Goal: Contribute content

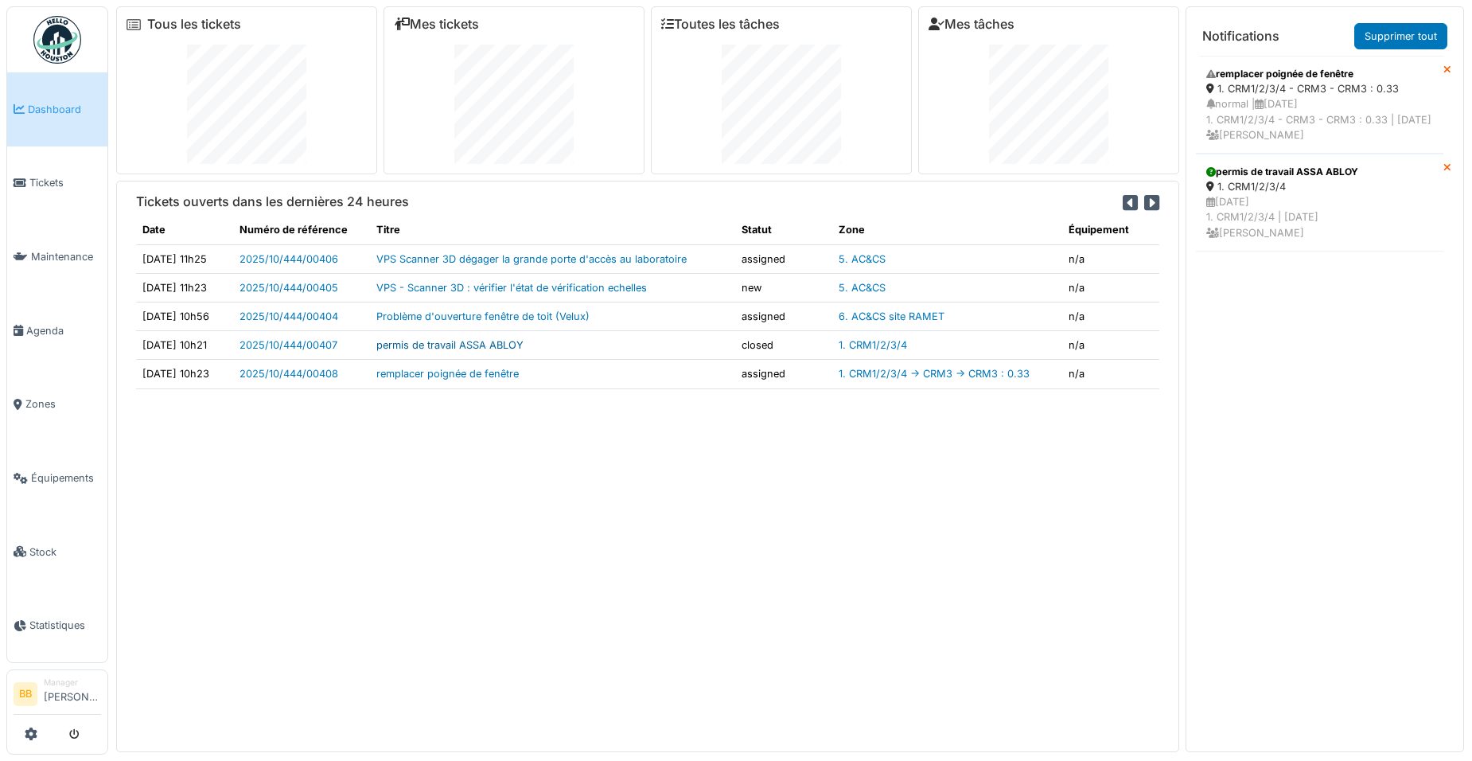
click at [509, 348] on link "permis de travail ASSA ABLOY" at bounding box center [449, 345] width 147 height 12
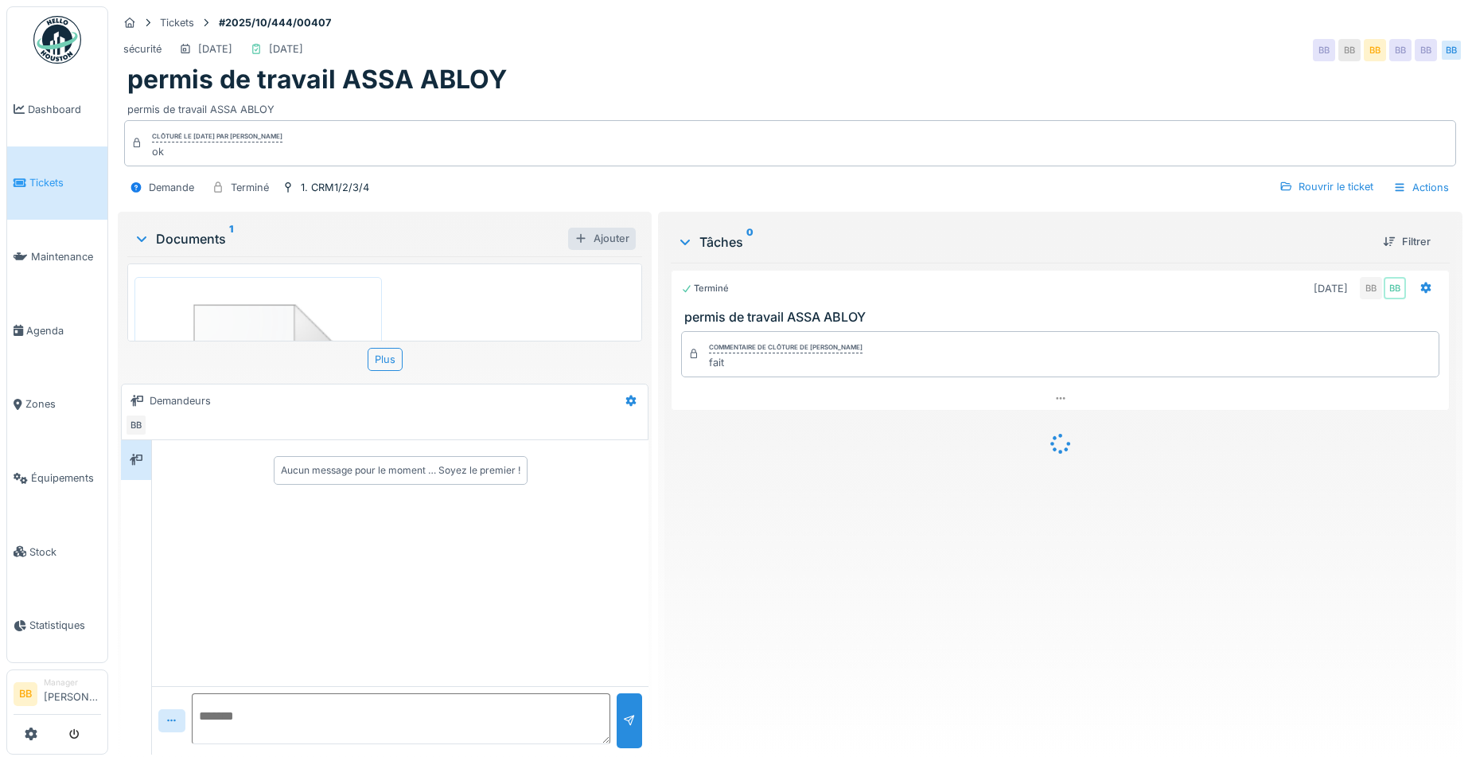
click at [600, 245] on div "Ajouter" at bounding box center [602, 238] width 68 height 21
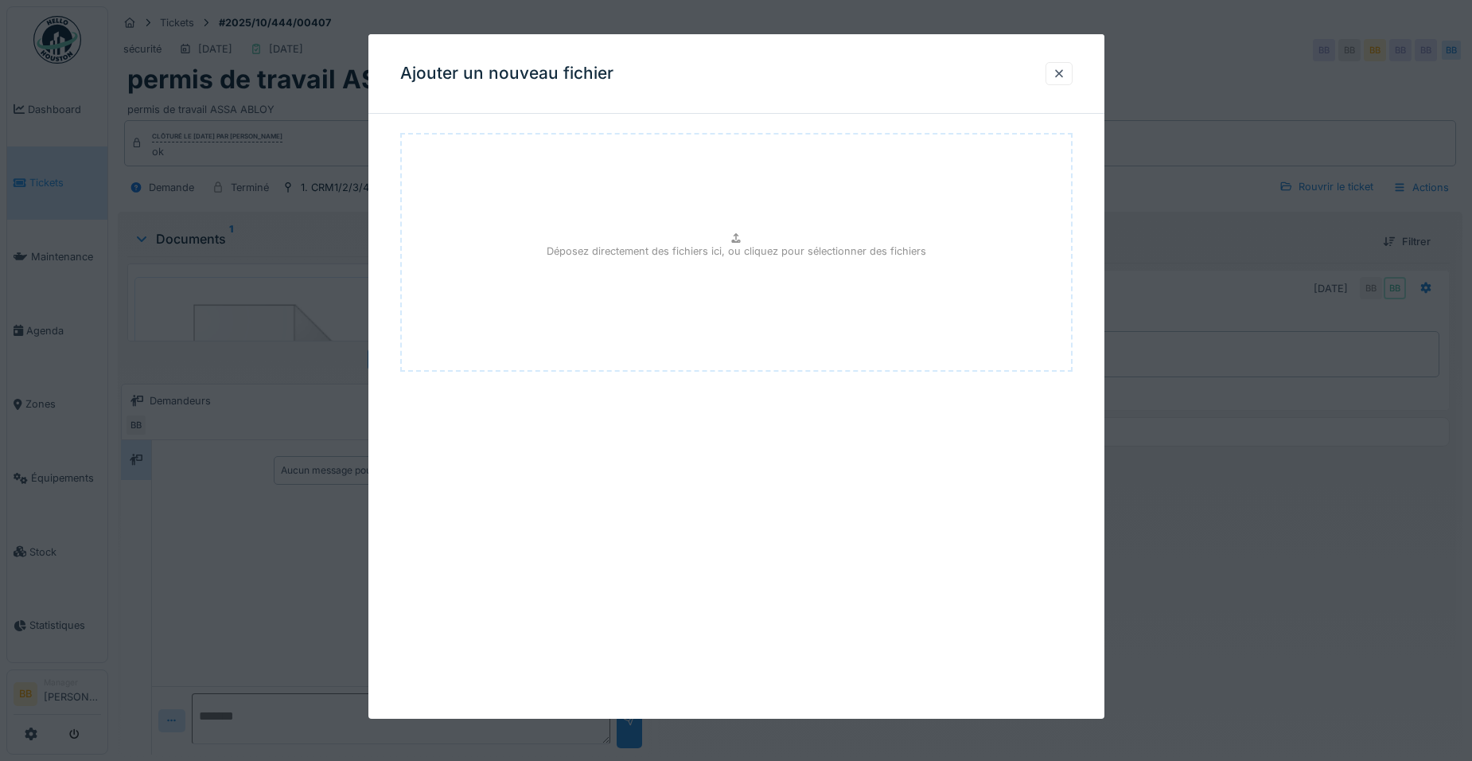
click at [585, 260] on div "Déposez directement des fichiers ici, ou cliquez pour sélectionner des fichiers" at bounding box center [736, 252] width 673 height 239
type input "**********"
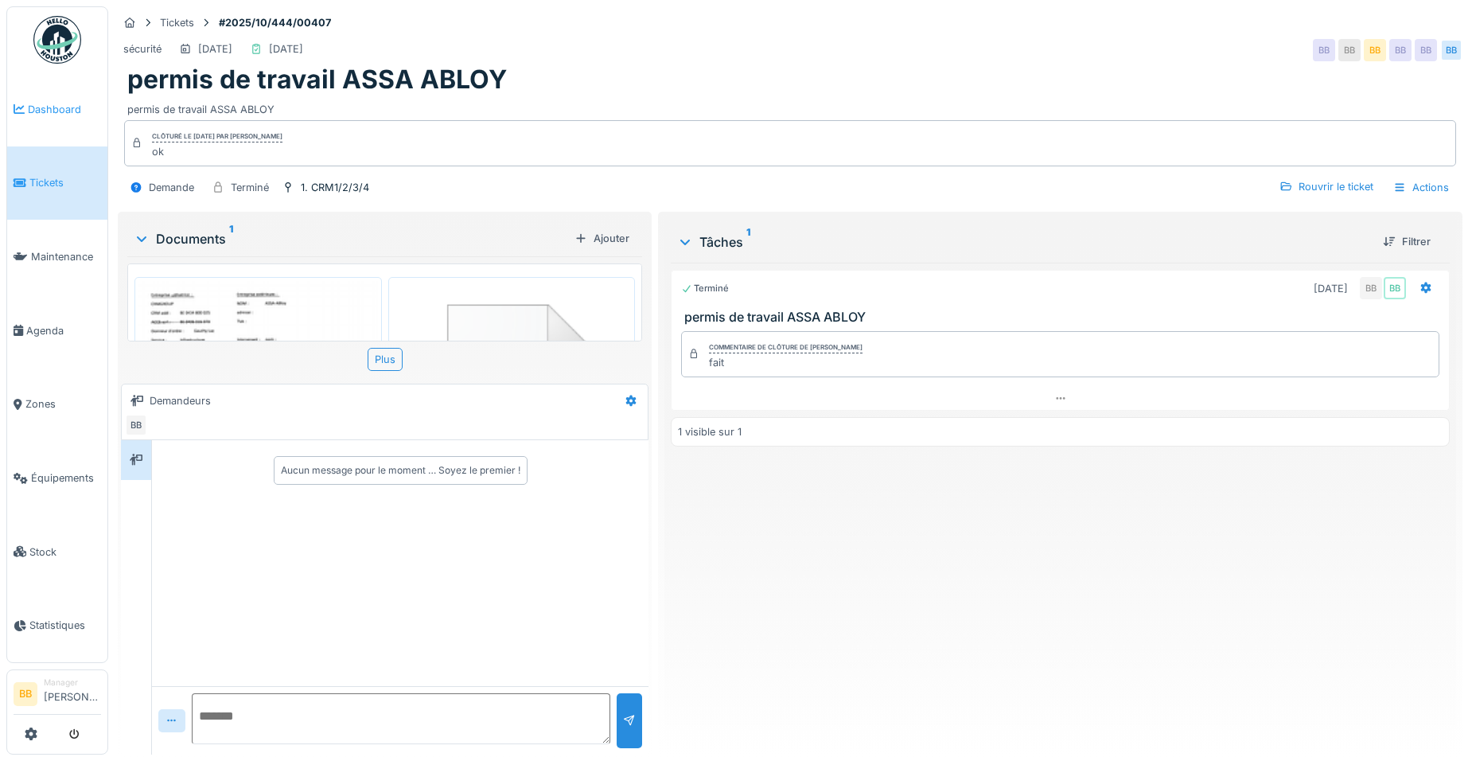
click at [84, 99] on link "Dashboard" at bounding box center [57, 109] width 100 height 74
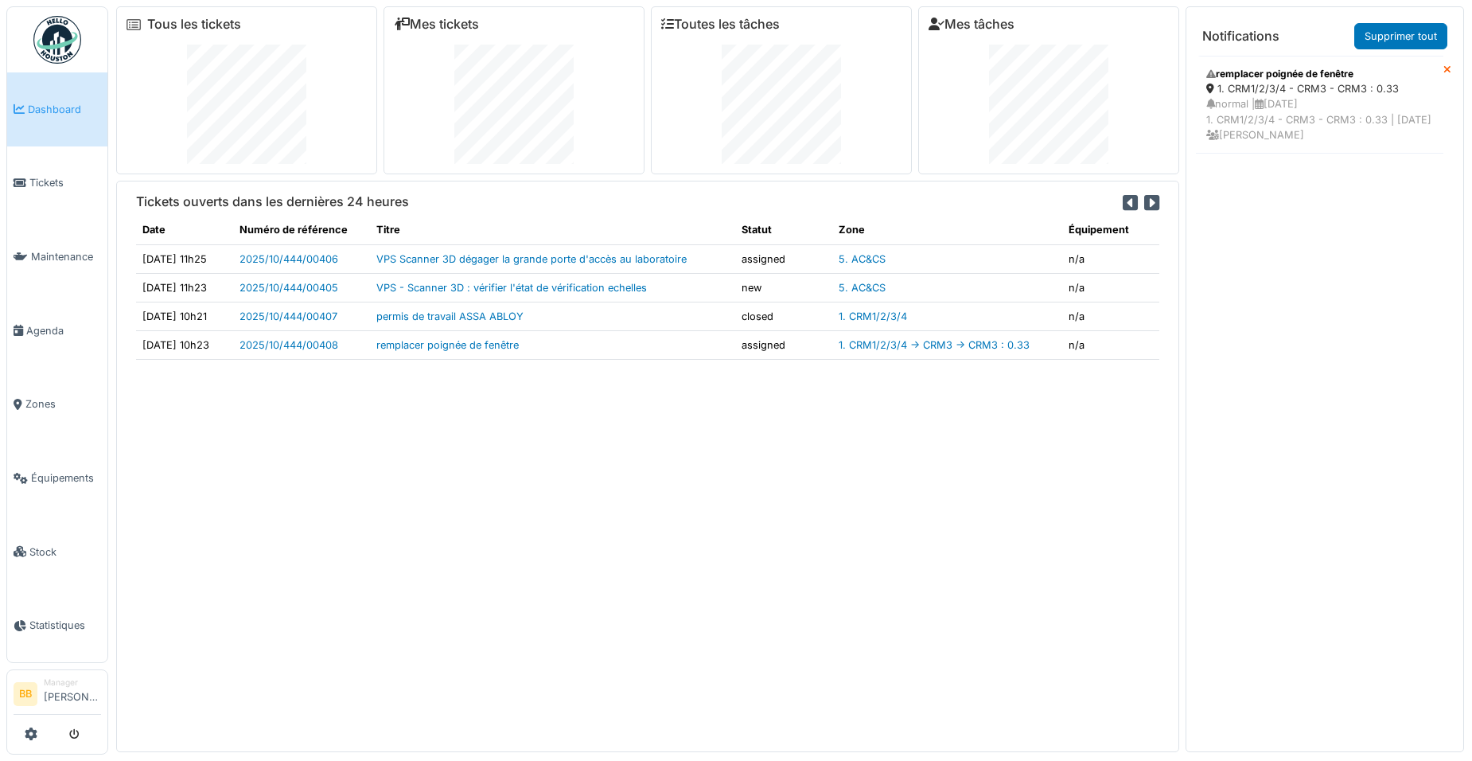
click at [649, 696] on div "Tickets ouverts dans les dernières 24 heures Date Numéro de référence Titre Sta…" at bounding box center [647, 466] width 1063 height 571
